Goal: Task Accomplishment & Management: Manage account settings

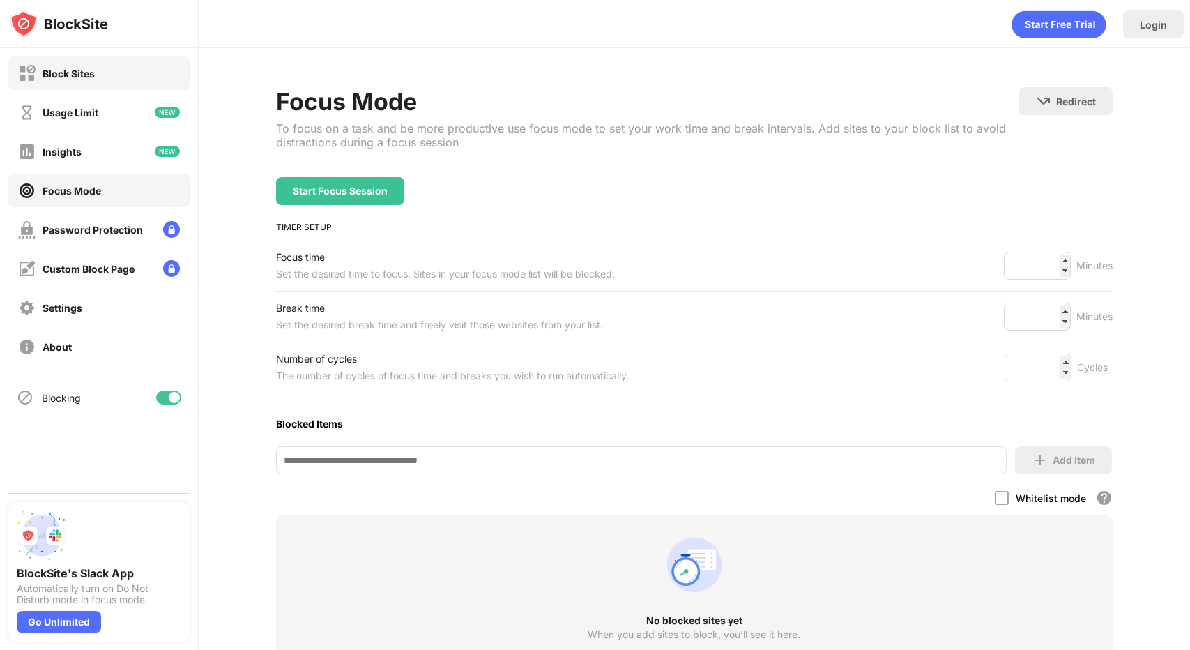
click at [129, 75] on div "Block Sites" at bounding box center [98, 72] width 181 height 33
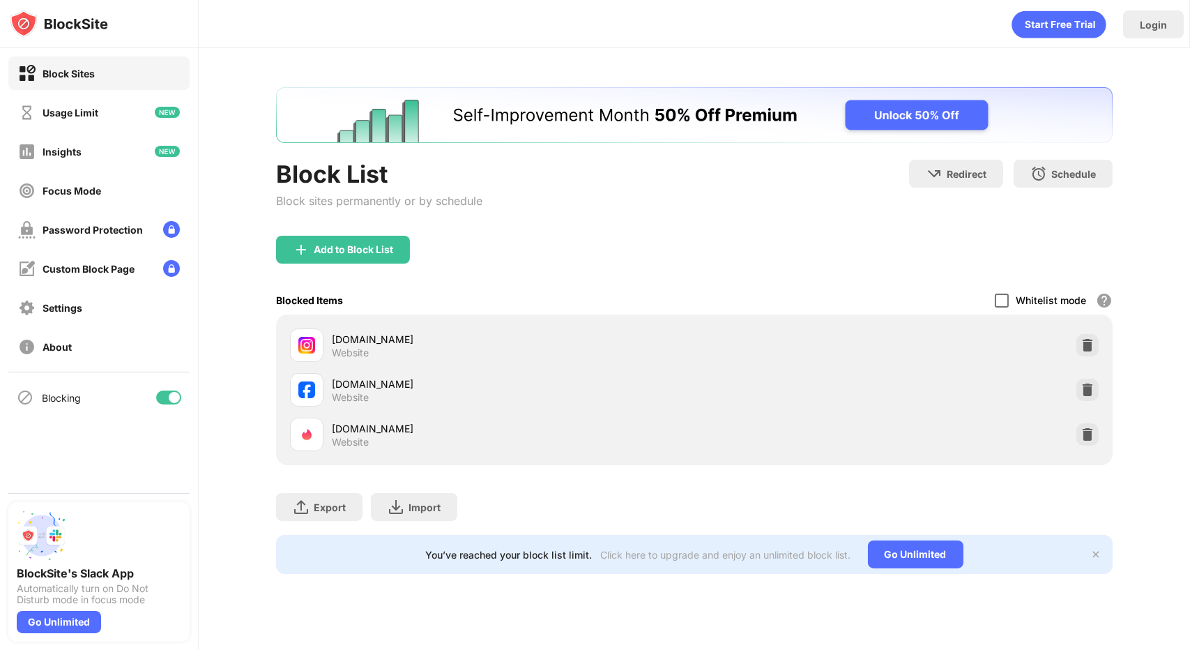
click at [1001, 304] on div at bounding box center [1002, 301] width 14 height 14
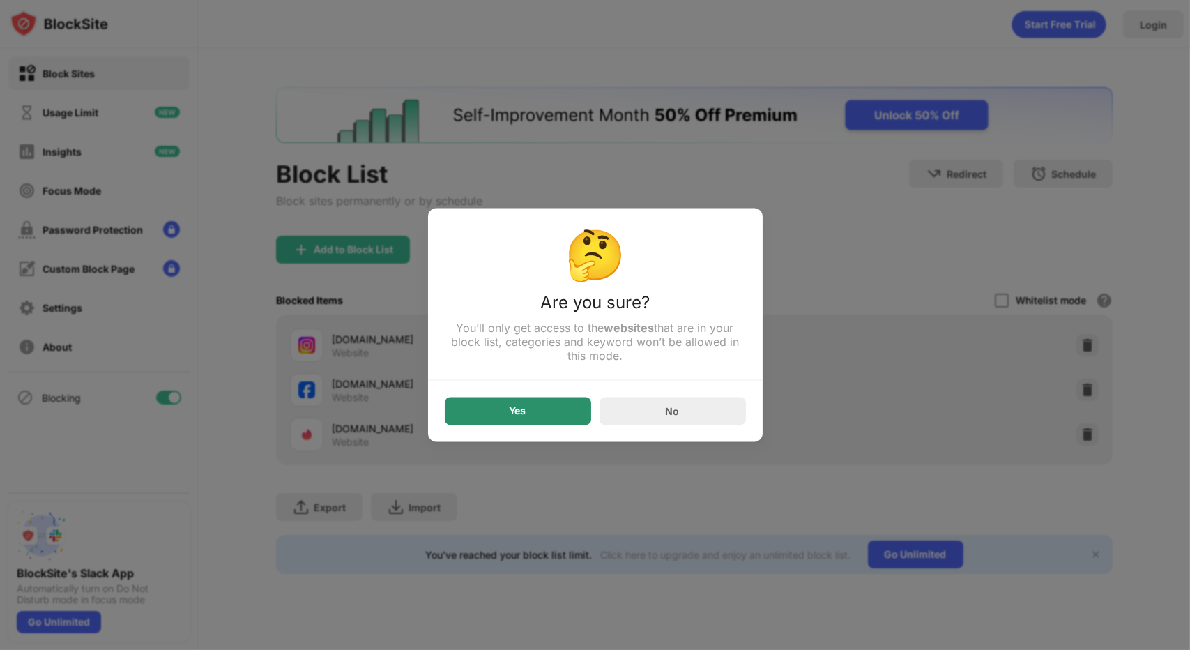
click at [547, 418] on div "Yes" at bounding box center [518, 411] width 146 height 28
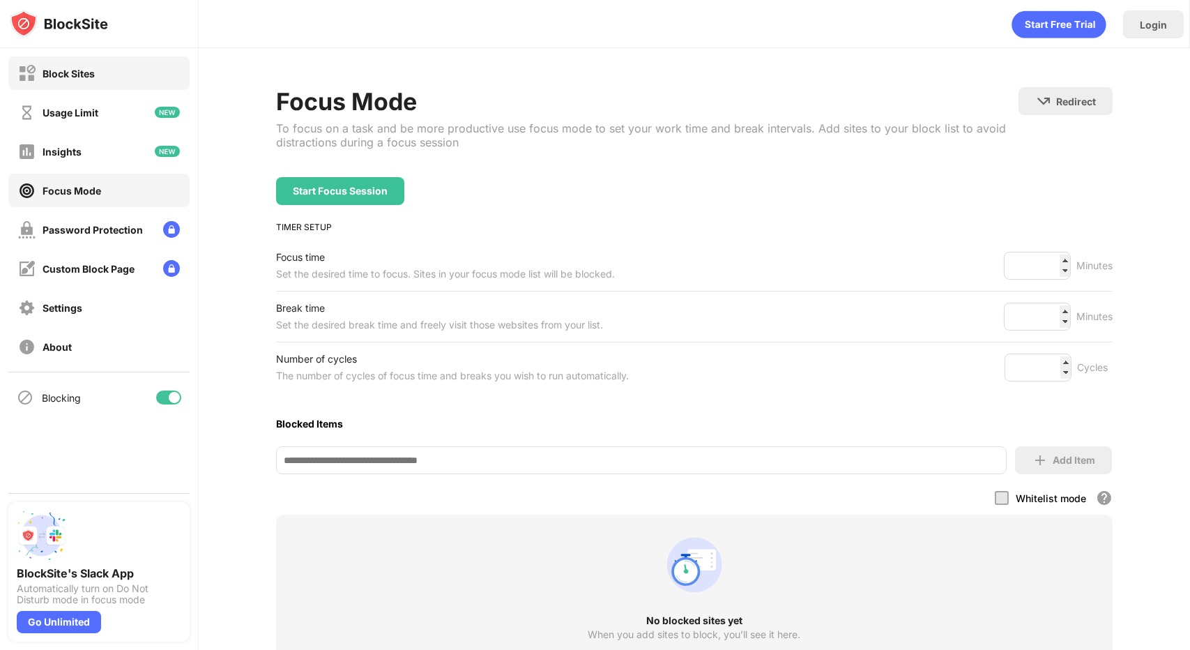
click at [65, 61] on div "Block Sites" at bounding box center [98, 72] width 181 height 33
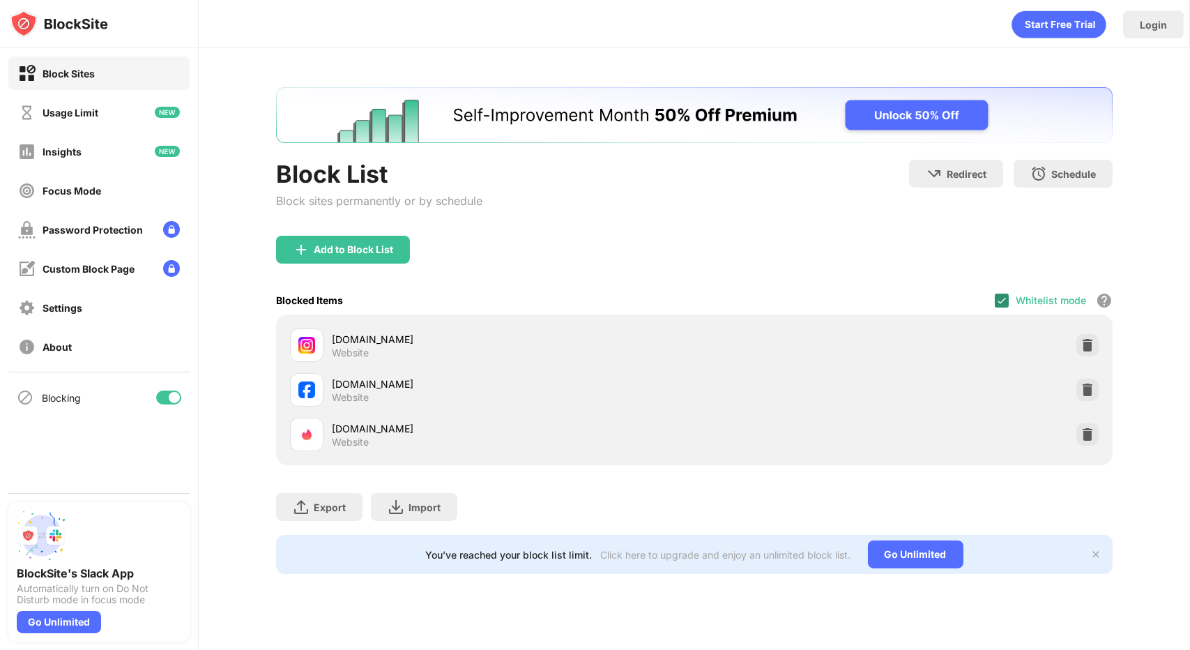
click at [998, 296] on img at bounding box center [1001, 300] width 11 height 11
click at [1002, 307] on div "Whitelist mode Block all websites except for those in your whitelist. Whitelist…" at bounding box center [1054, 300] width 118 height 29
click at [1010, 300] on div "Whitelist mode Block all websites except for those in your whitelist. Whitelist…" at bounding box center [1054, 300] width 118 height 29
click at [1005, 302] on div at bounding box center [1002, 301] width 14 height 14
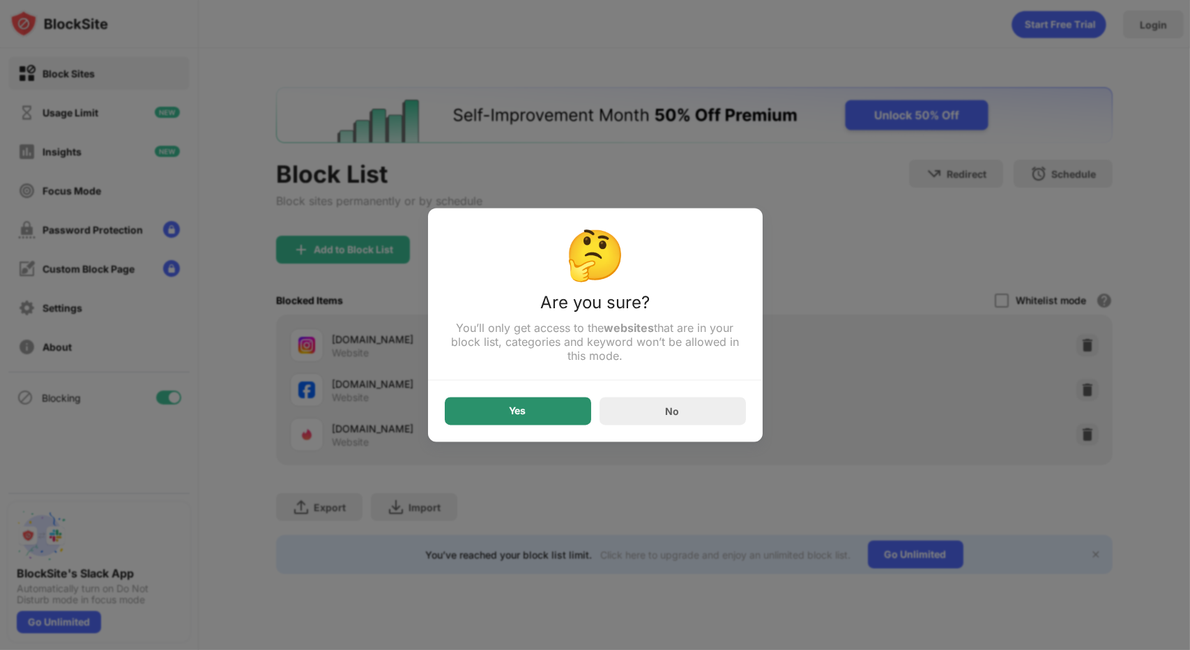
click at [560, 412] on div "Yes" at bounding box center [518, 411] width 146 height 28
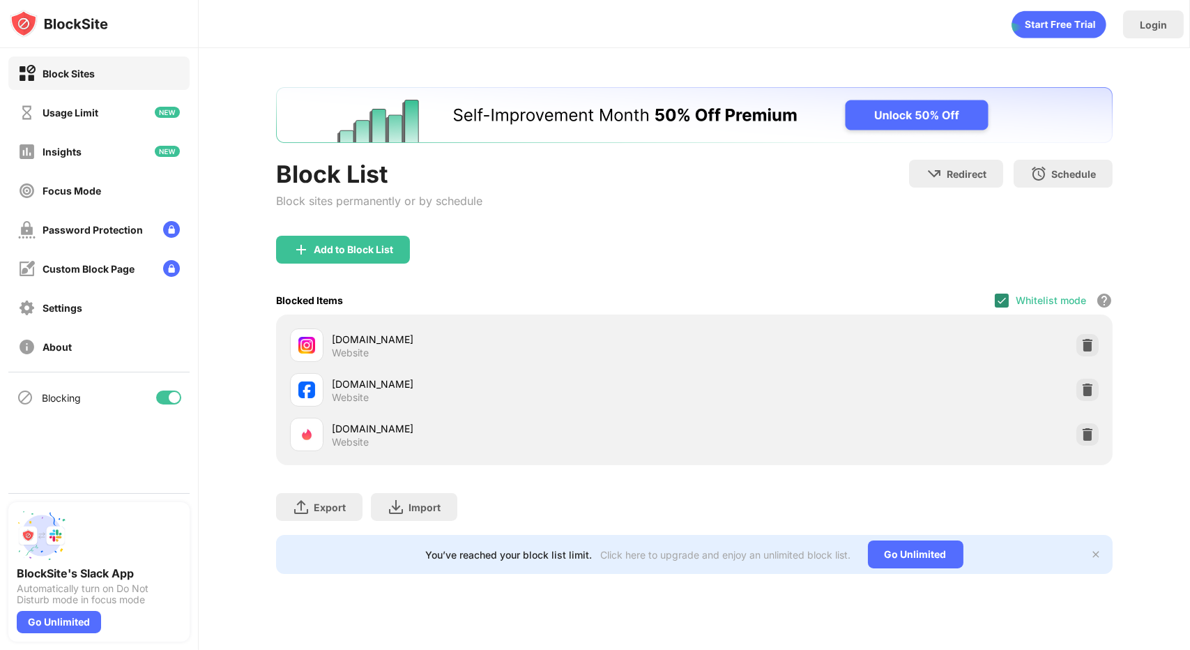
click at [1007, 299] on img at bounding box center [1001, 300] width 11 height 11
